Goal: Check status: Check status

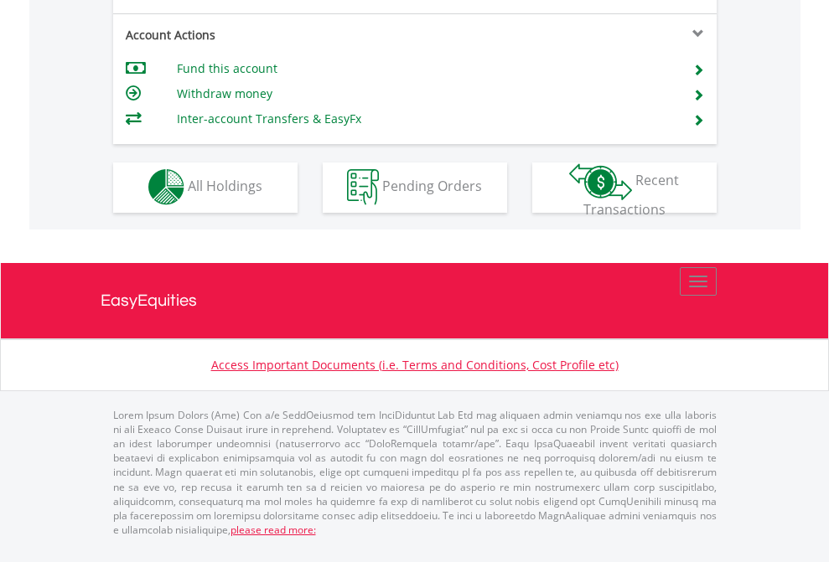
scroll to position [1567, 0]
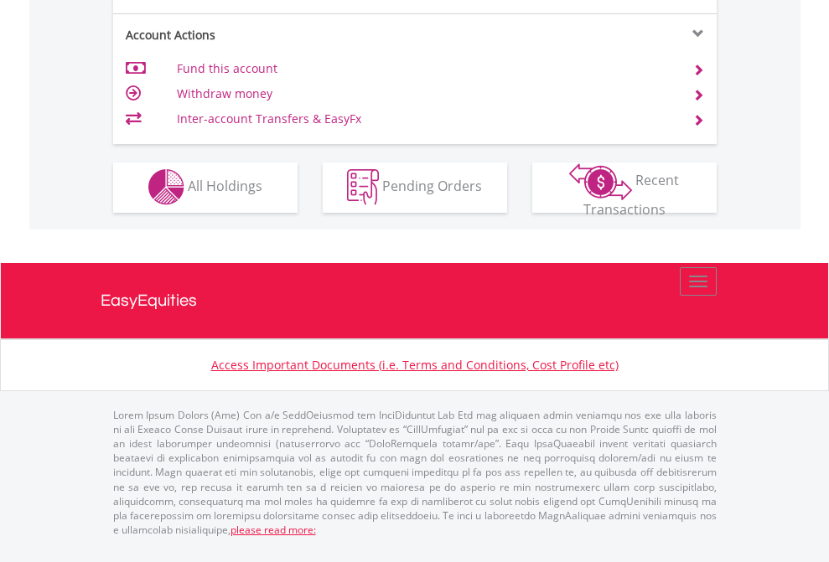
scroll to position [1567, 0]
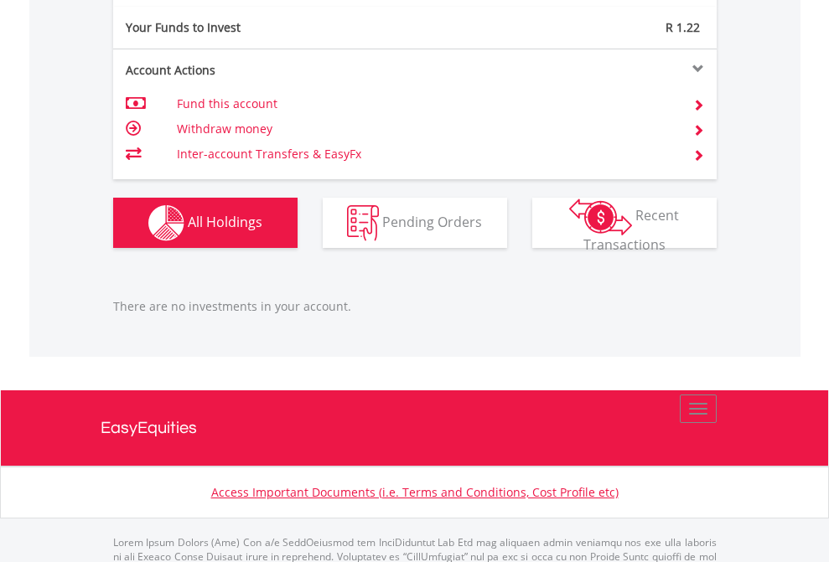
scroll to position [1665, 0]
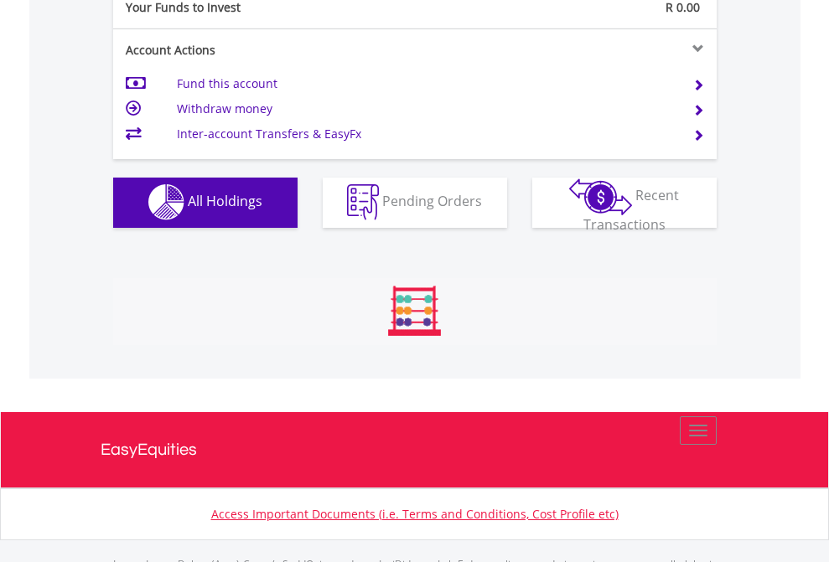
scroll to position [1660, 0]
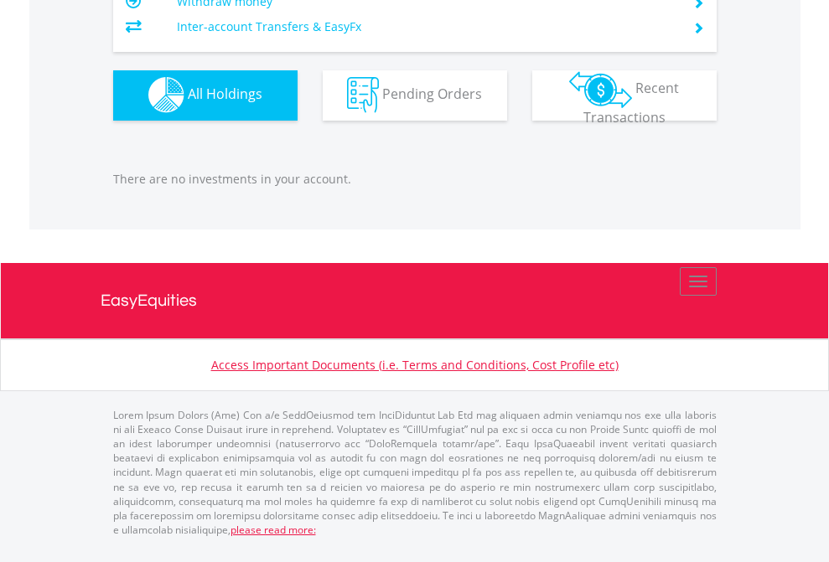
scroll to position [1660, 0]
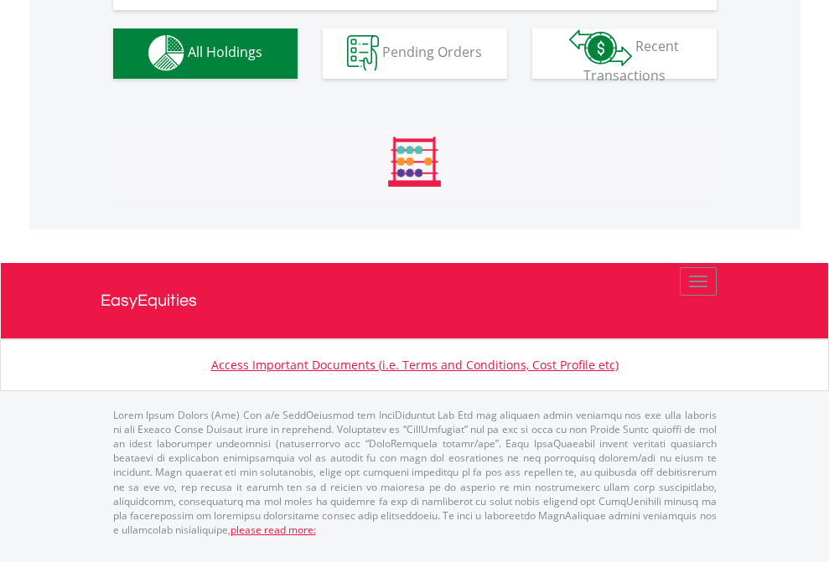
scroll to position [1660, 0]
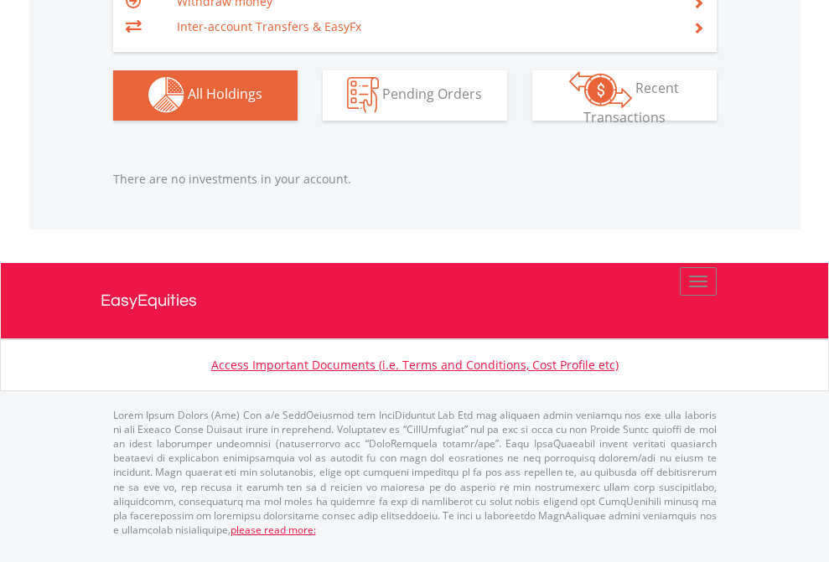
scroll to position [161, 263]
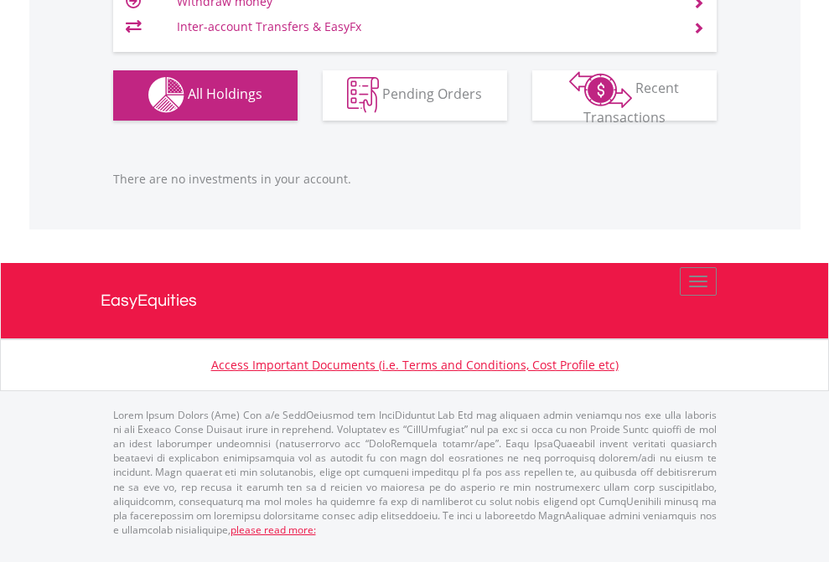
scroll to position [1660, 0]
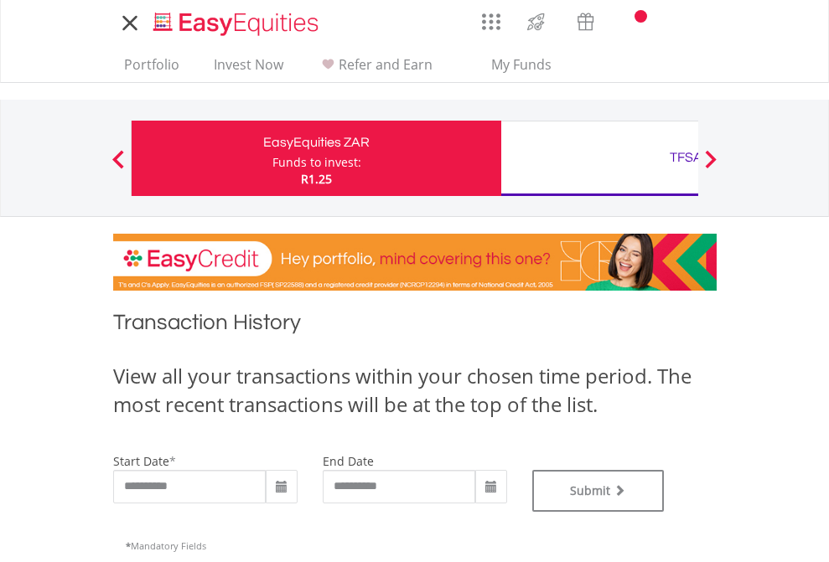
type input "**********"
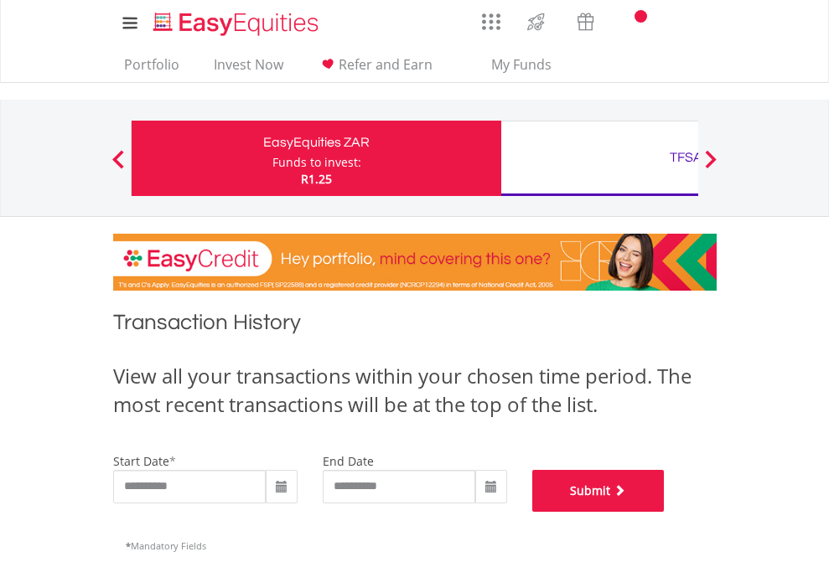
click at [665, 512] on button "Submit" at bounding box center [598, 491] width 132 height 42
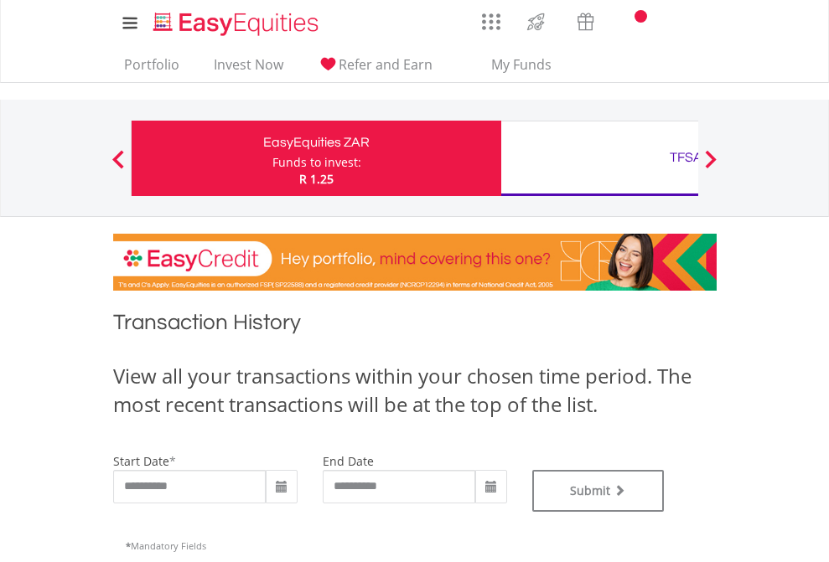
click at [599, 158] on div "TFSA" at bounding box center [686, 157] width 350 height 23
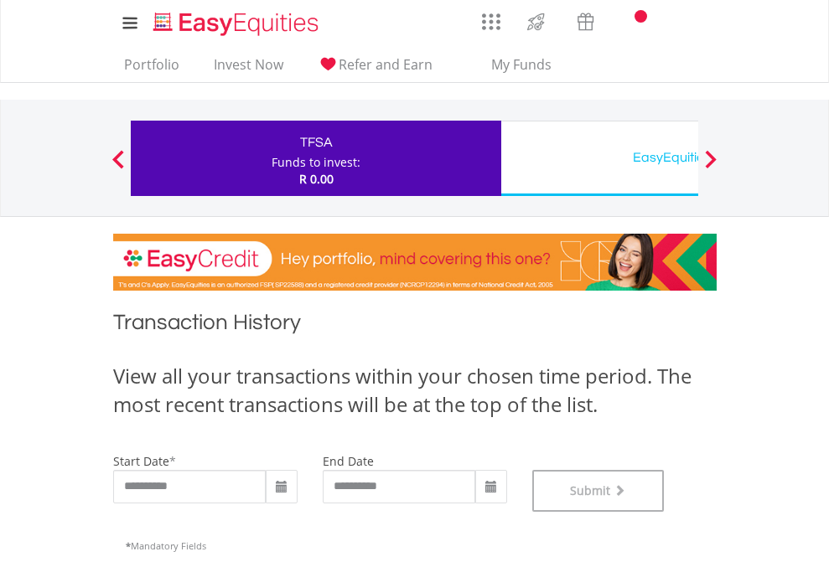
scroll to position [680, 0]
click at [599, 158] on div "EasyEquities USD" at bounding box center [686, 157] width 350 height 23
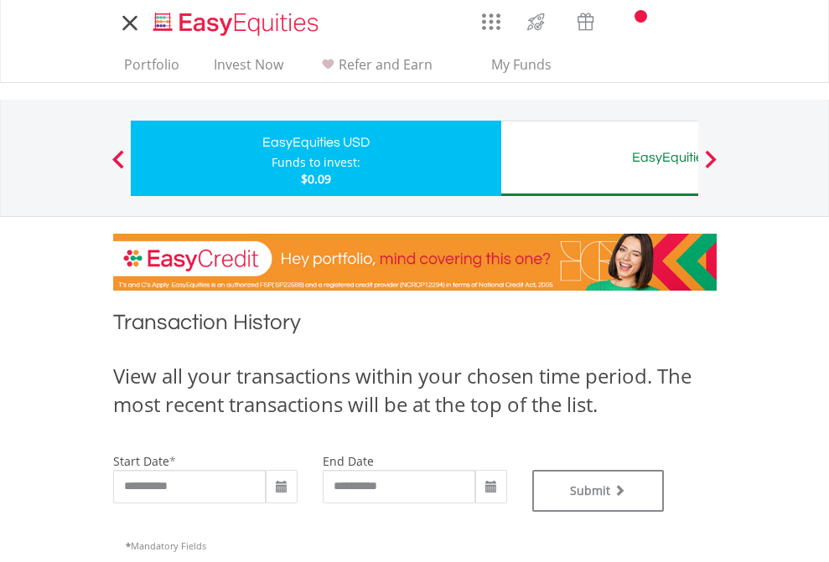
type input "**********"
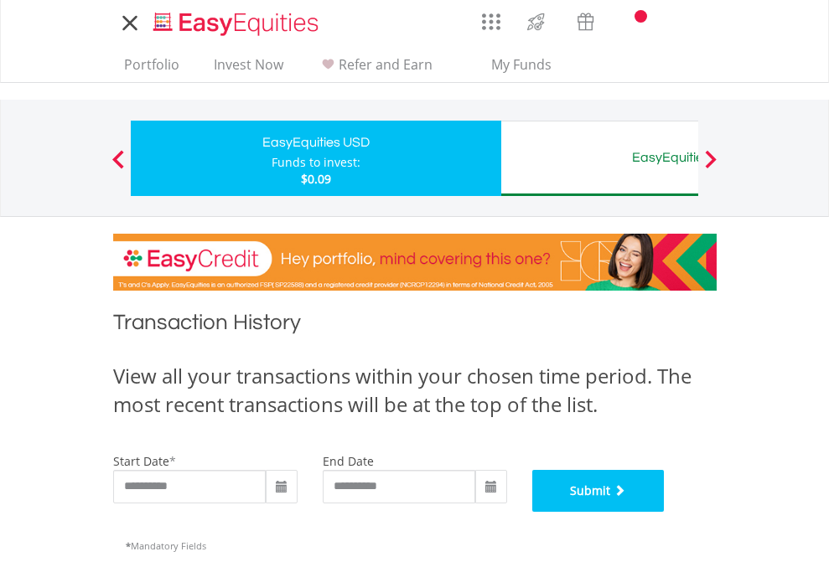
click at [665, 512] on button "Submit" at bounding box center [598, 491] width 132 height 42
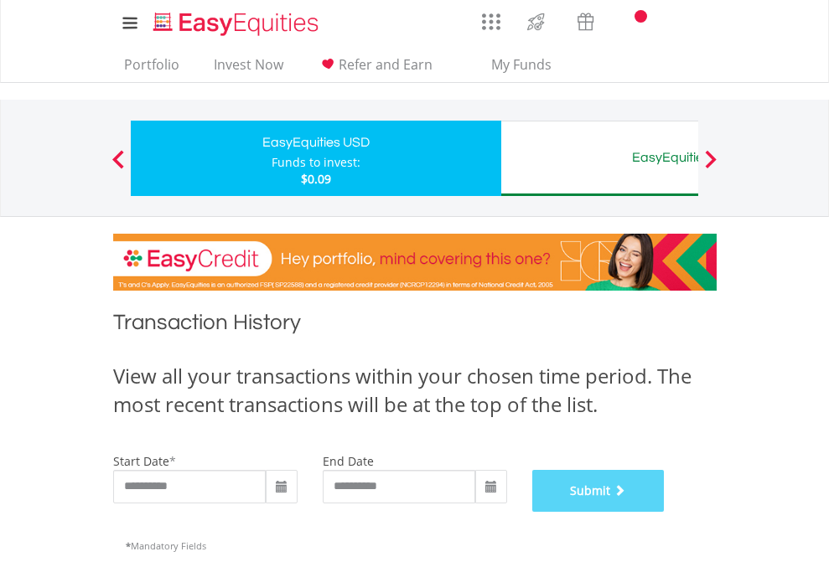
scroll to position [680, 0]
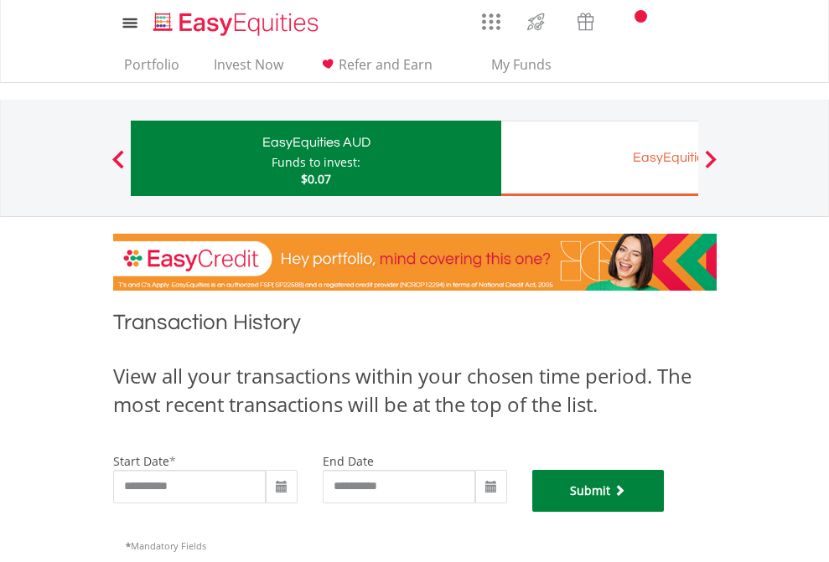
click at [665, 512] on button "Submit" at bounding box center [598, 491] width 132 height 42
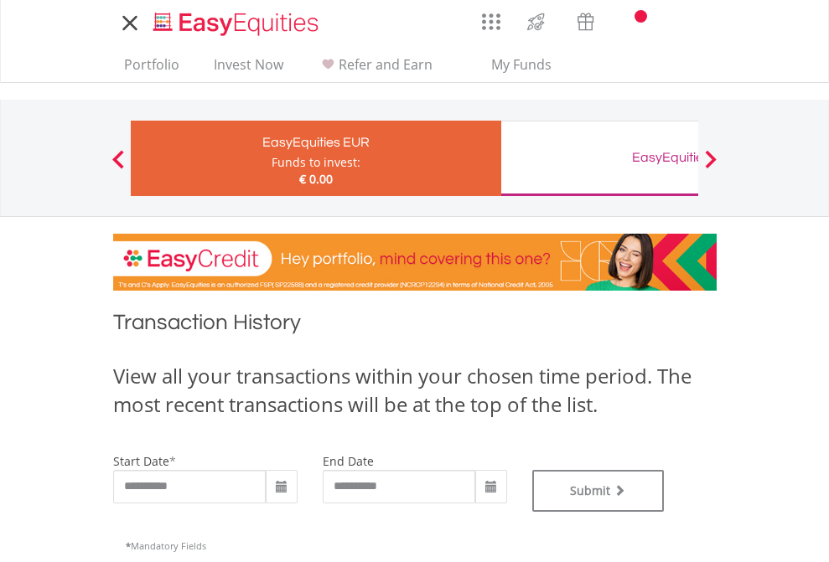
type input "**********"
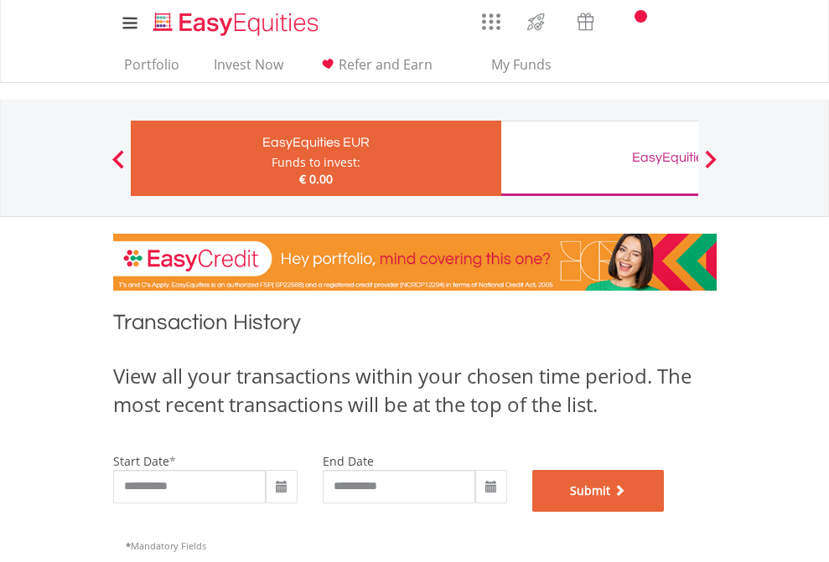
click at [665, 512] on button "Submit" at bounding box center [598, 491] width 132 height 42
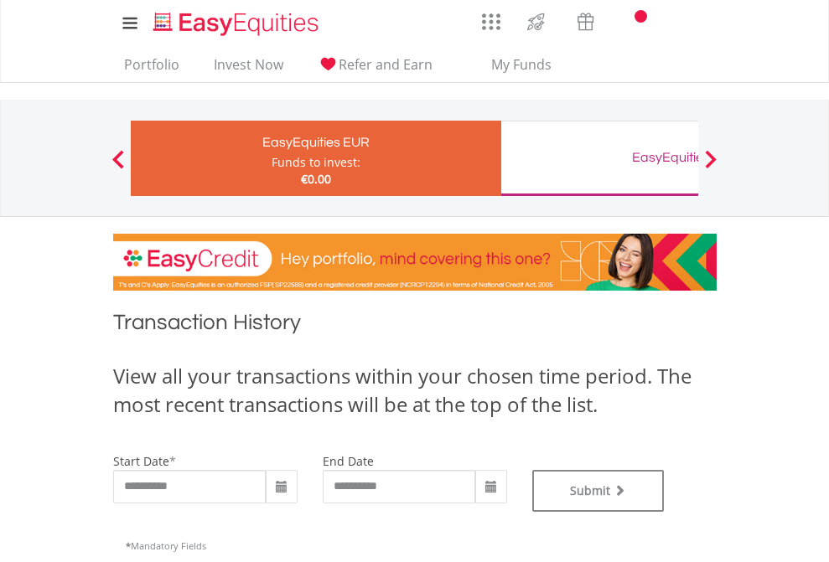
click at [599, 158] on div "EasyEquities GBP" at bounding box center [686, 157] width 350 height 23
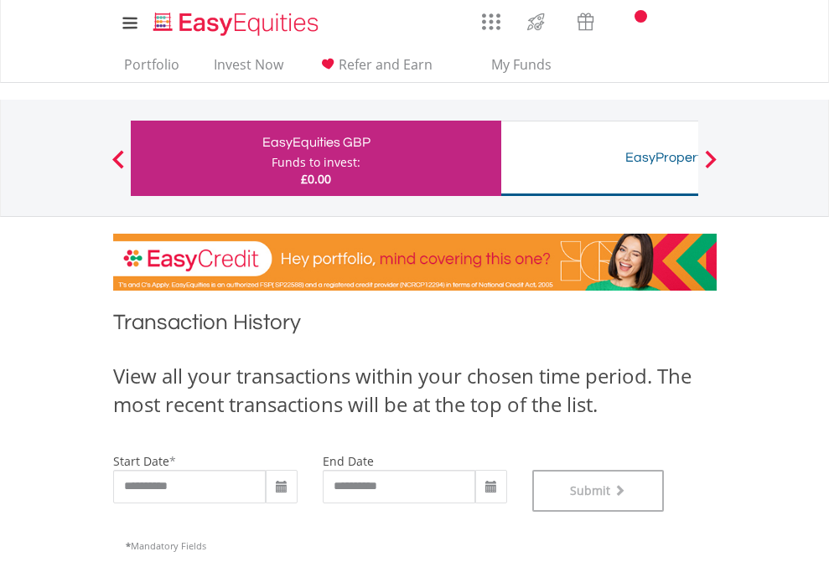
scroll to position [680, 0]
